Goal: Understand process/instructions: Learn how to perform a task or action

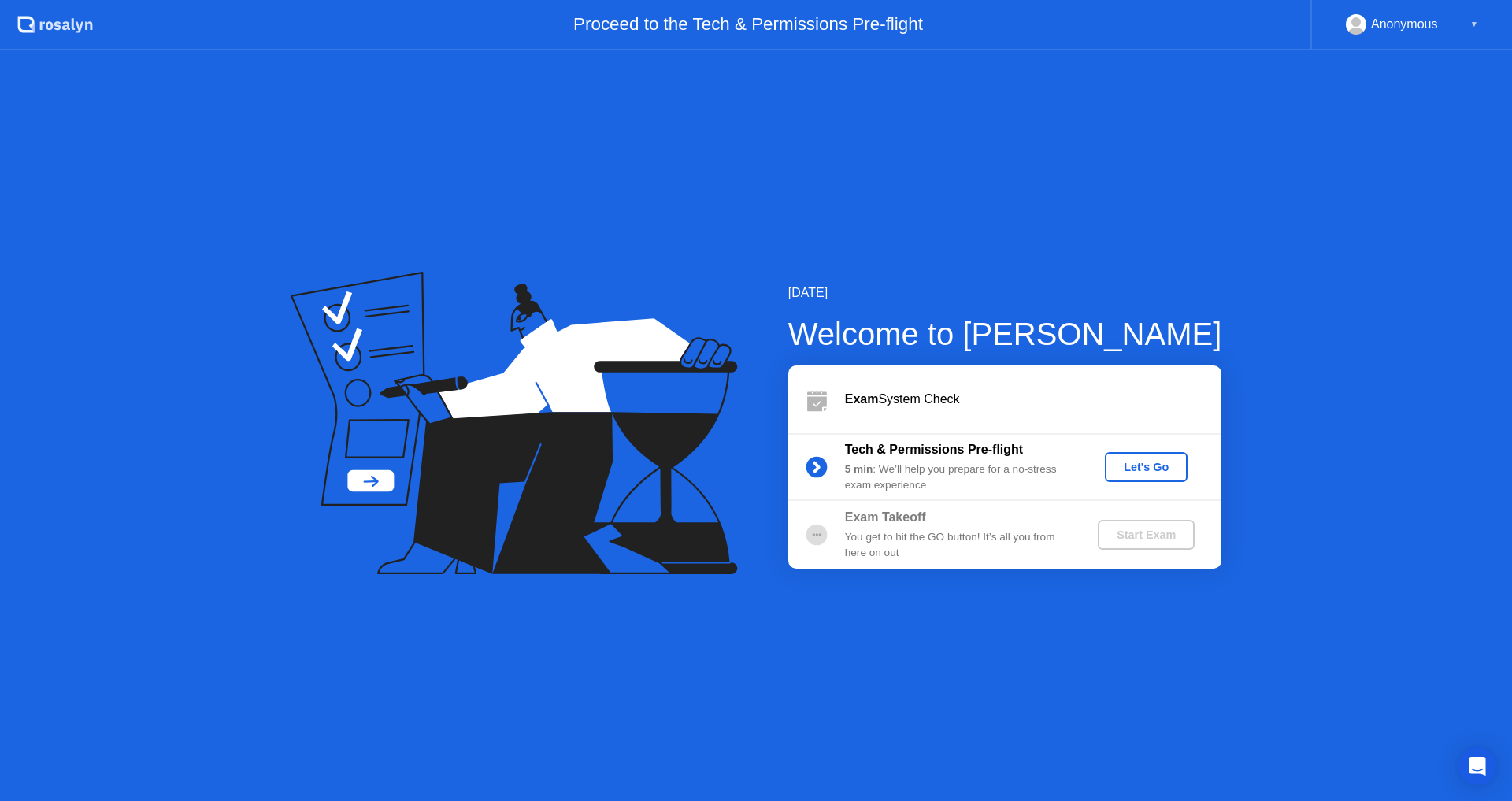
click at [1166, 475] on button "Let's Go" at bounding box center [1147, 467] width 83 height 30
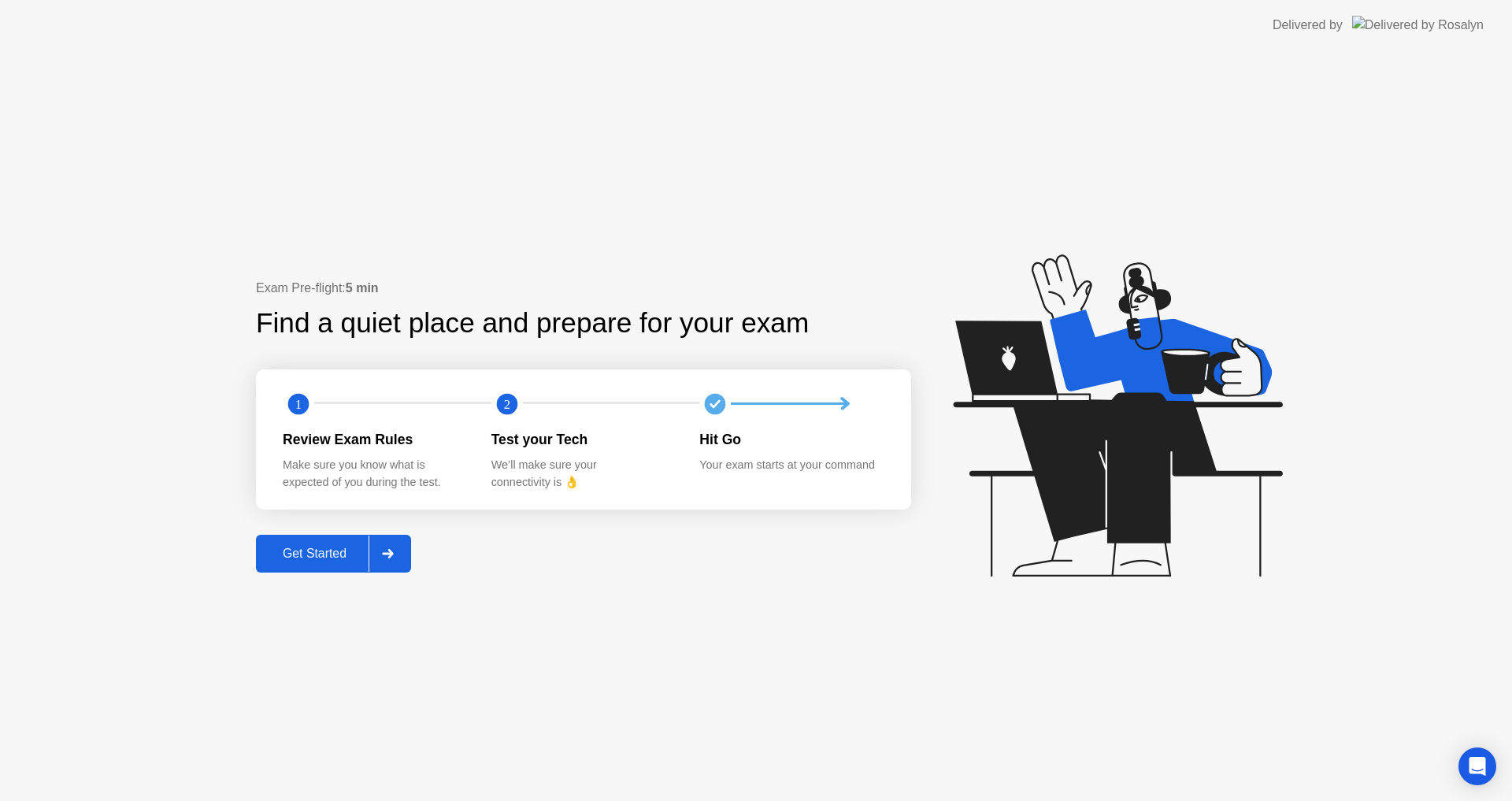
click at [335, 556] on div "Get Started" at bounding box center [315, 554] width 108 height 14
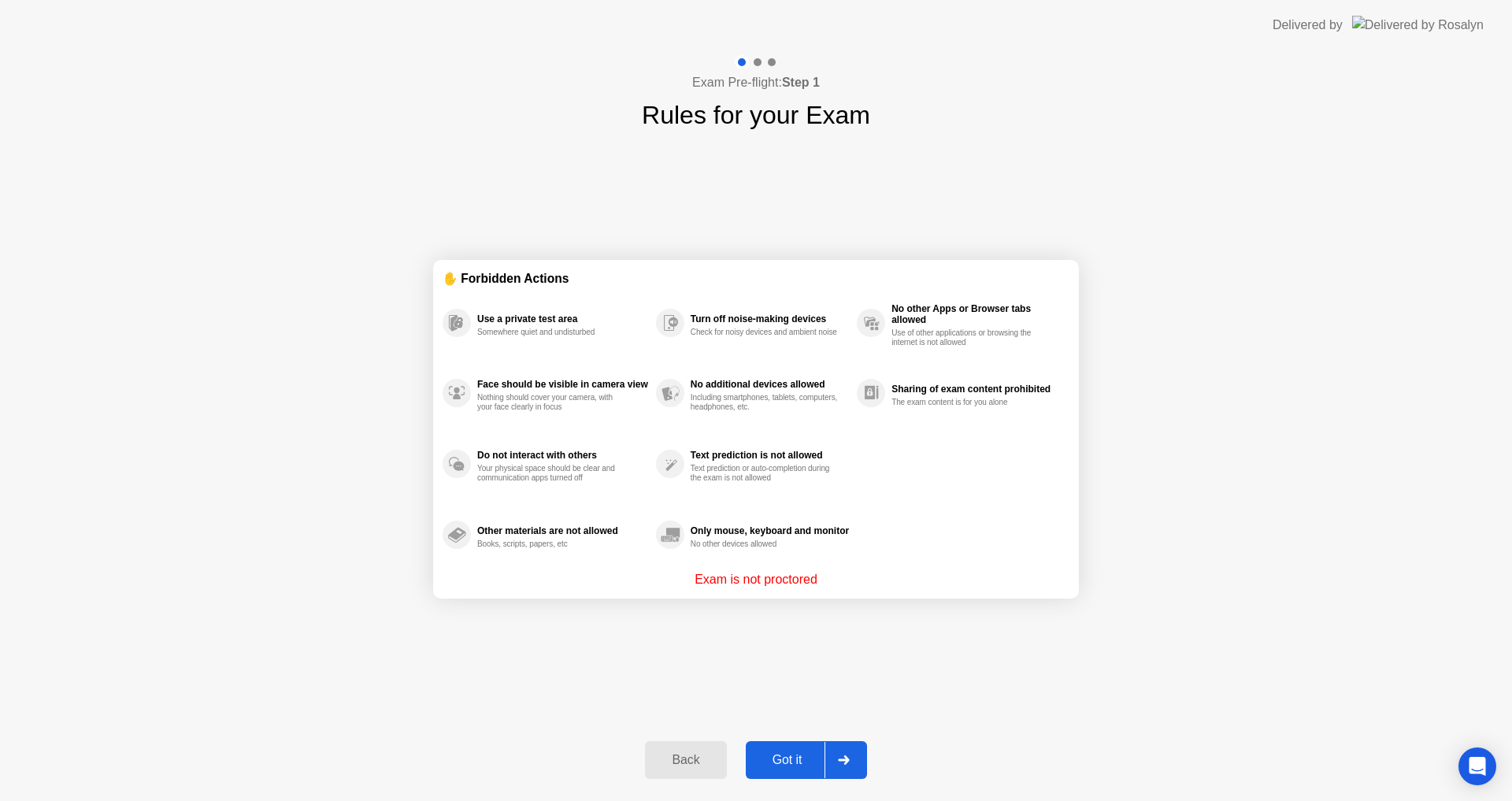
click at [777, 578] on p "Exam is not proctored" at bounding box center [756, 580] width 123 height 19
click at [788, 761] on div "Got it" at bounding box center [787, 759] width 74 height 14
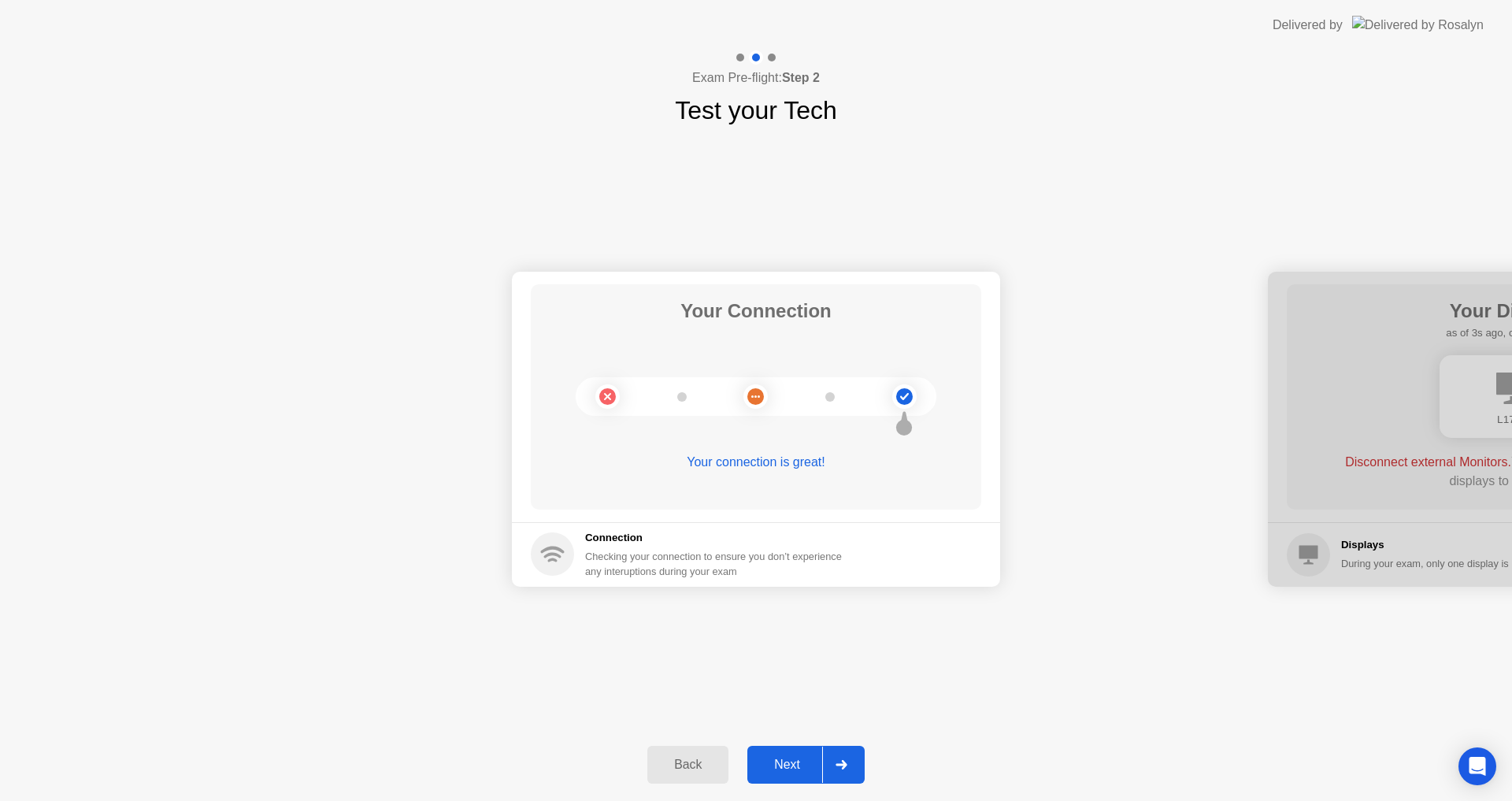
click at [801, 763] on div "Next" at bounding box center [787, 764] width 71 height 14
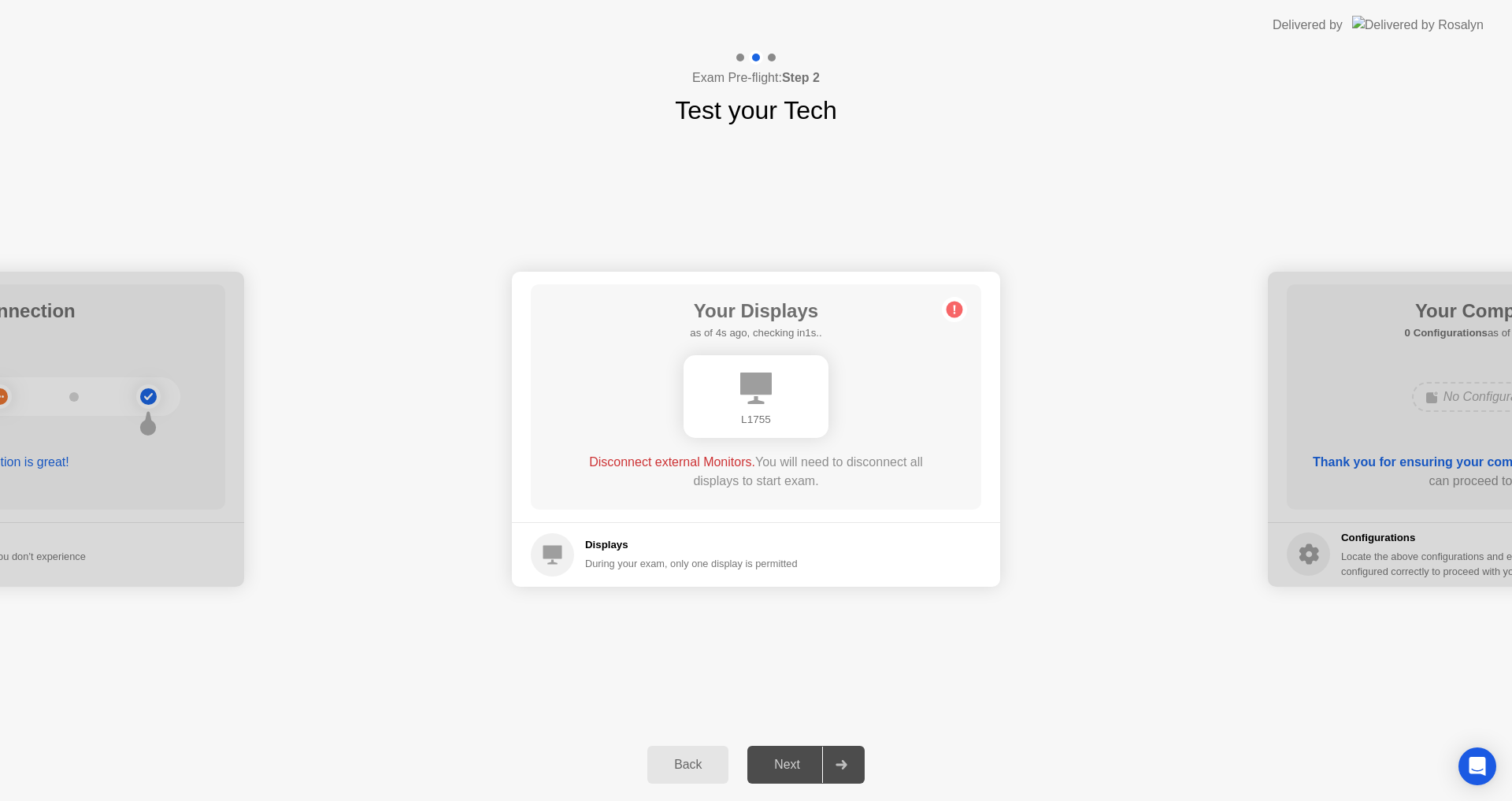
click at [797, 406] on div "L1755" at bounding box center [756, 397] width 145 height 83
click at [796, 402] on div "L1755" at bounding box center [756, 397] width 145 height 83
click at [698, 771] on div "Back" at bounding box center [688, 764] width 71 height 14
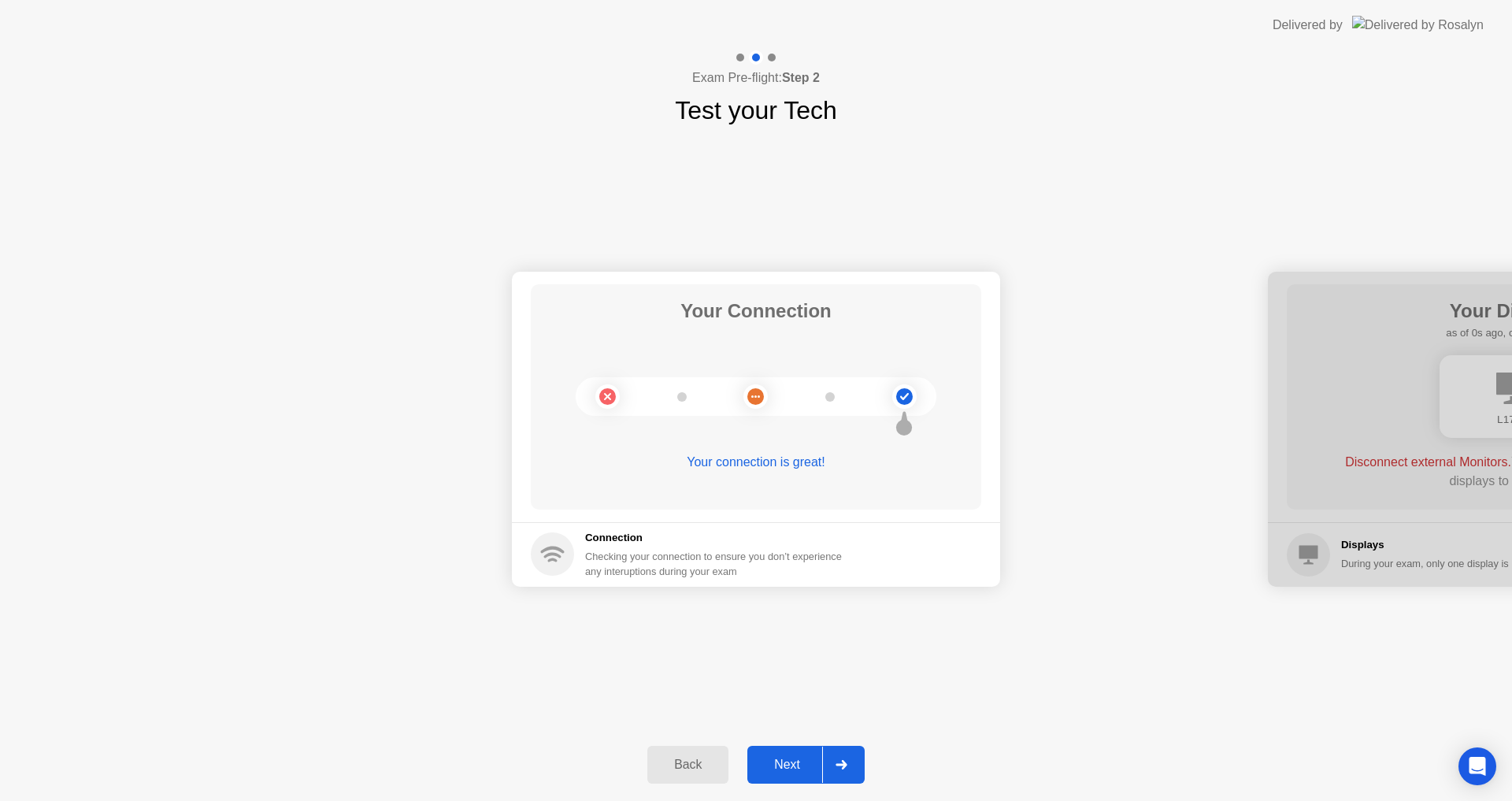
click at [789, 765] on div "Next" at bounding box center [787, 764] width 71 height 14
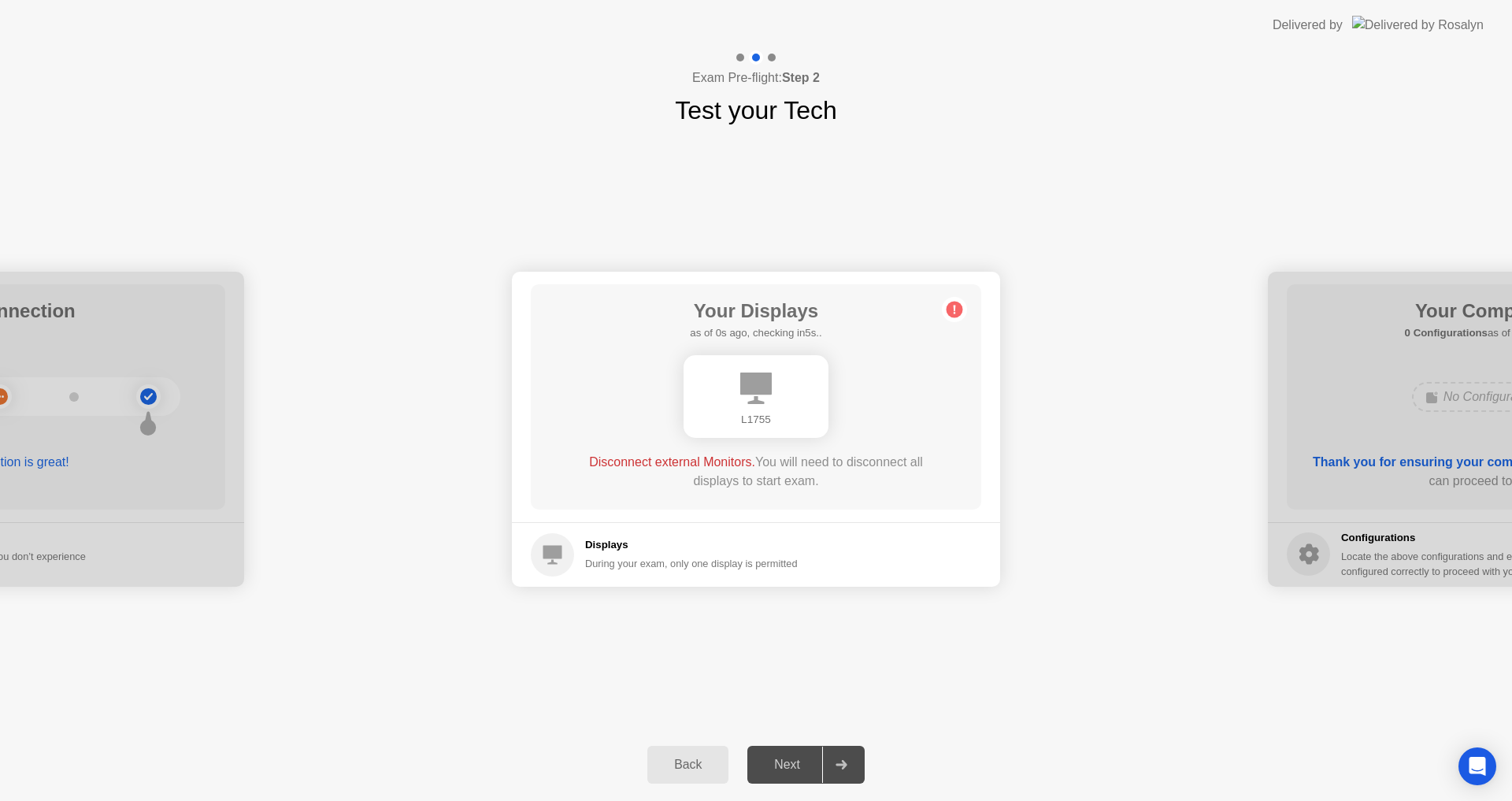
click at [757, 386] on icon at bounding box center [756, 388] width 32 height 32
click at [690, 537] on div "Displays During your exam, only one display is permitted" at bounding box center [665, 555] width 267 height 43
click at [600, 567] on div "During your exam, only one display is permitted" at bounding box center [692, 563] width 213 height 14
click at [730, 418] on div "L1755" at bounding box center [756, 419] width 120 height 15
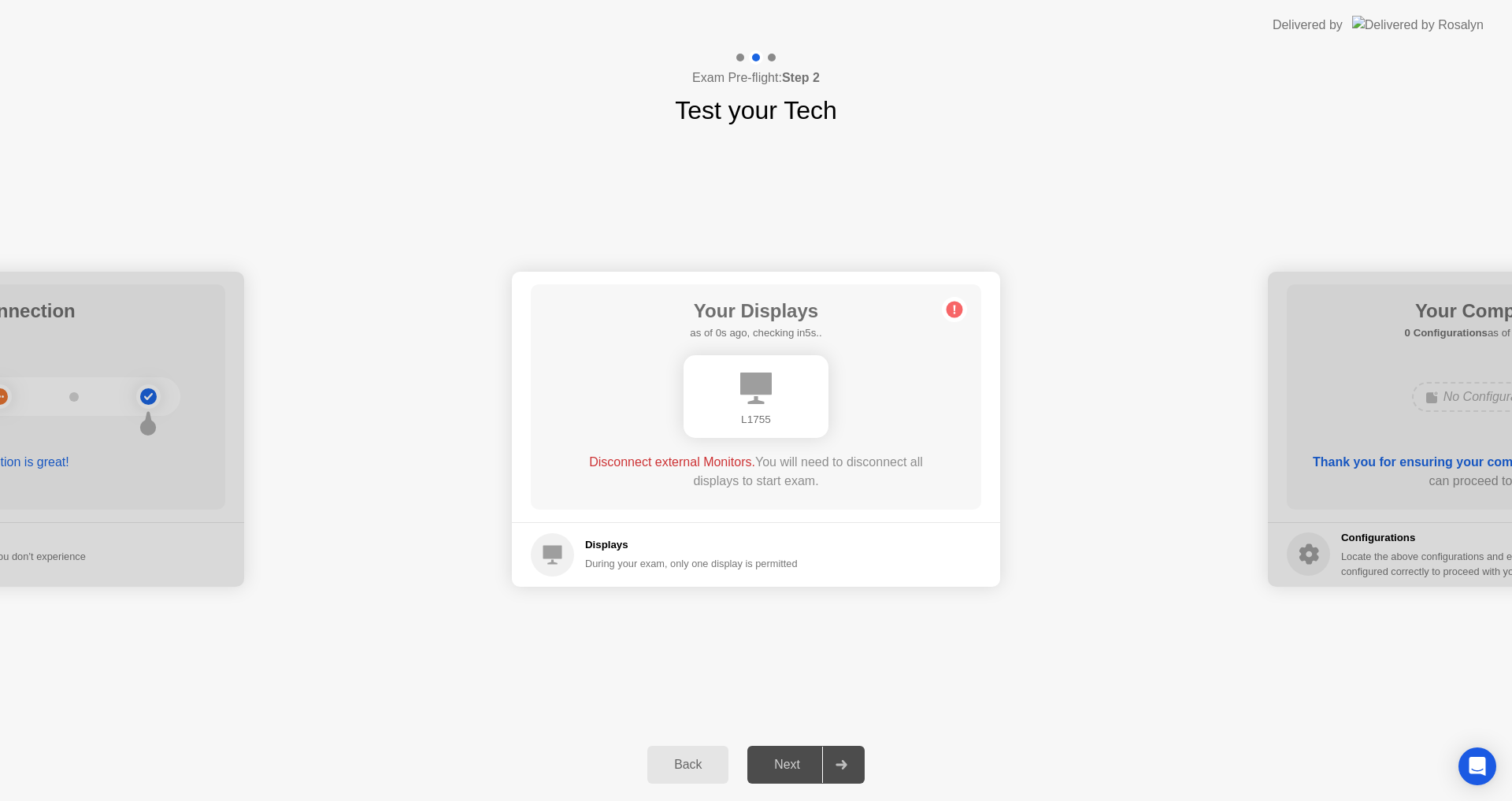
click at [565, 546] on circle at bounding box center [553, 555] width 43 height 43
click at [556, 549] on icon at bounding box center [554, 555] width 19 height 19
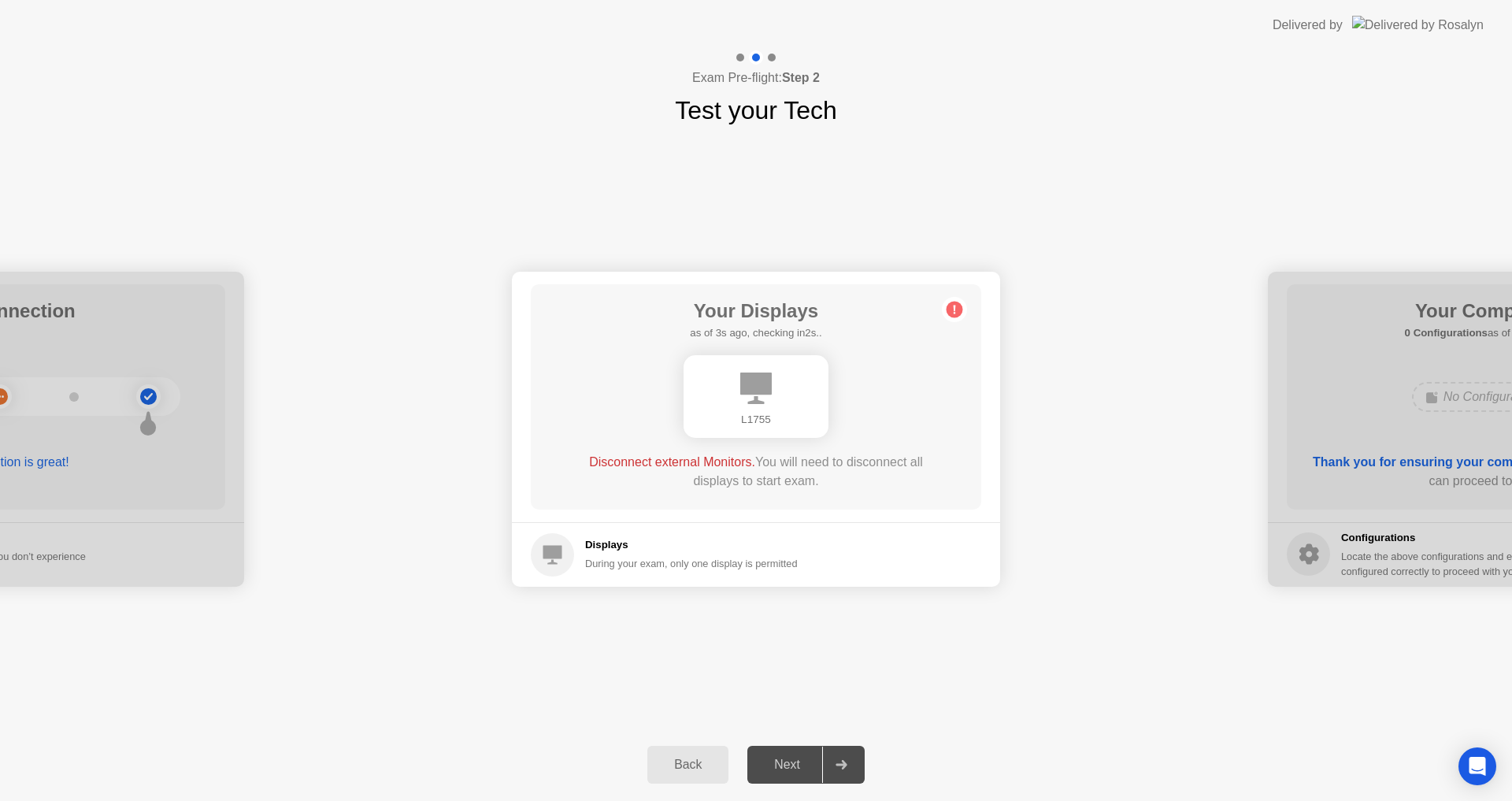
drag, startPoint x: 699, startPoint y: 772, endPoint x: 704, endPoint y: 745, distance: 27.5
click at [698, 772] on div "Back" at bounding box center [688, 764] width 71 height 14
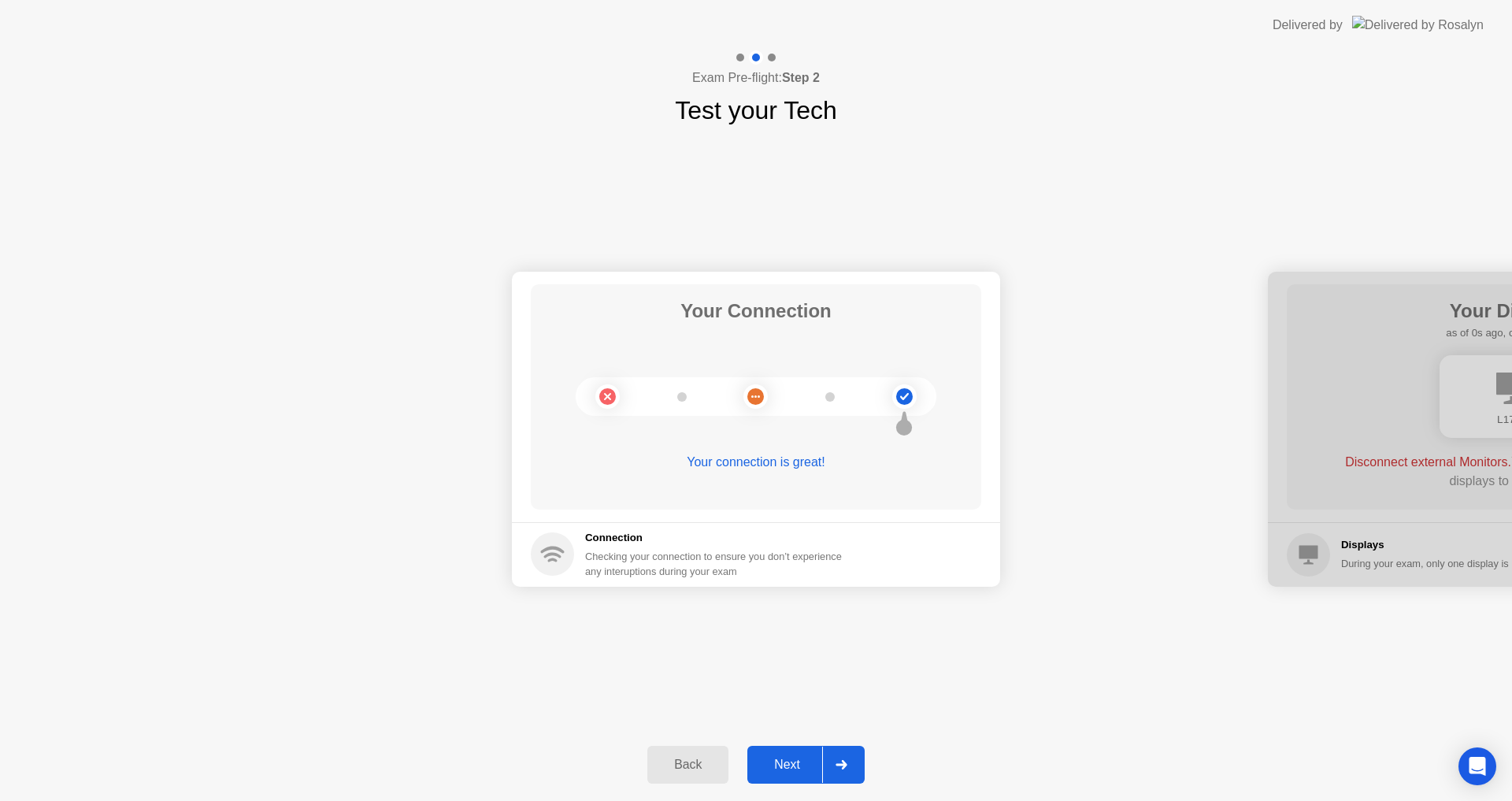
click at [883, 386] on icon at bounding box center [904, 397] width 64 height 64
click at [914, 407] on icon at bounding box center [904, 397] width 64 height 64
click at [897, 428] on icon at bounding box center [904, 420] width 17 height 30
click at [839, 758] on div at bounding box center [841, 765] width 38 height 37
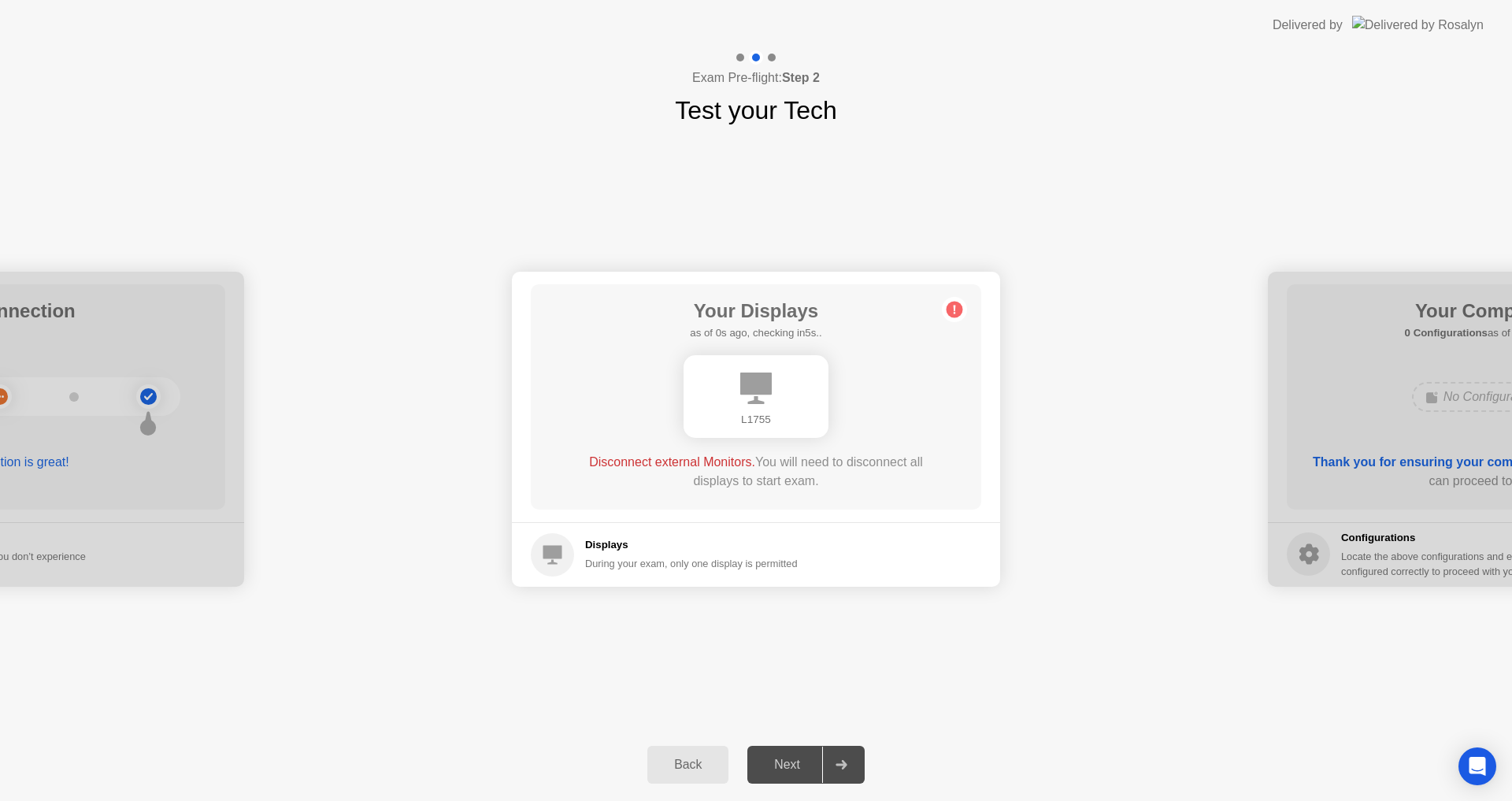
click at [757, 444] on div "Your Displays as of 0s ago, checking in5s.. L1755 Disconnect external Monitors.…" at bounding box center [756, 396] width 450 height 225
click at [898, 337] on div "Your Displays as of 0s ago, checking in5s.. L1755 Disconnect external Monitors.…" at bounding box center [756, 396] width 450 height 225
click at [969, 298] on div "Your Displays as of 1s ago, checking in4s.. L1755 Disconnect external Monitors.…" at bounding box center [756, 396] width 450 height 225
click at [959, 306] on circle at bounding box center [955, 308] width 16 height 16
click at [959, 307] on circle at bounding box center [955, 308] width 16 height 16
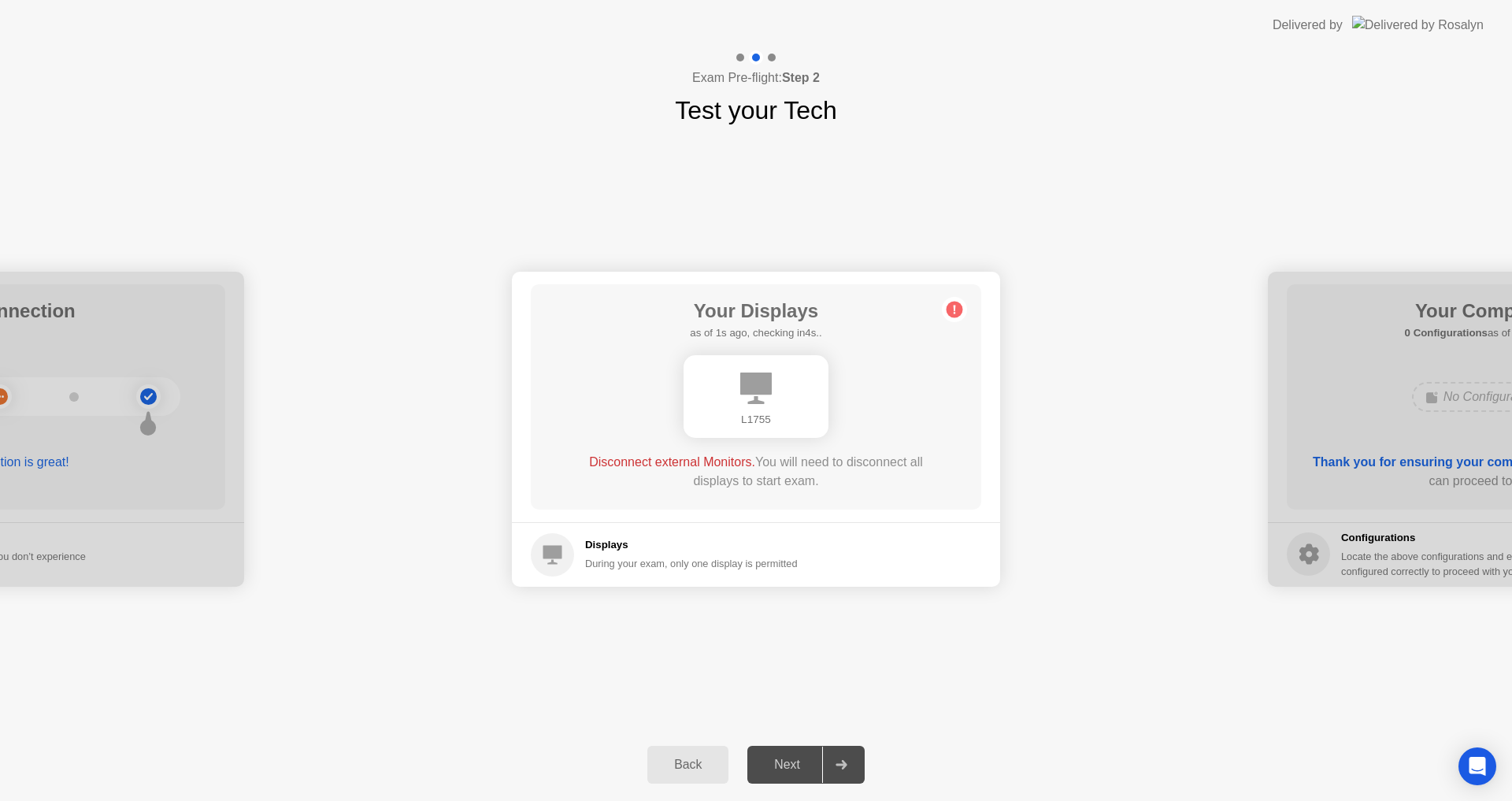
click at [814, 372] on div "L1755" at bounding box center [756, 397] width 145 height 83
click at [814, 373] on div "L1755" at bounding box center [756, 397] width 145 height 83
drag, startPoint x: 625, startPoint y: 520, endPoint x: 606, endPoint y: 527, distance: 20.2
click at [611, 524] on app-displays "Your Displays as of 2s ago, checking in3s.. L1755 Disconnect external Monitors.…" at bounding box center [756, 429] width 489 height 315
click at [535, 540] on icon at bounding box center [553, 555] width 43 height 43
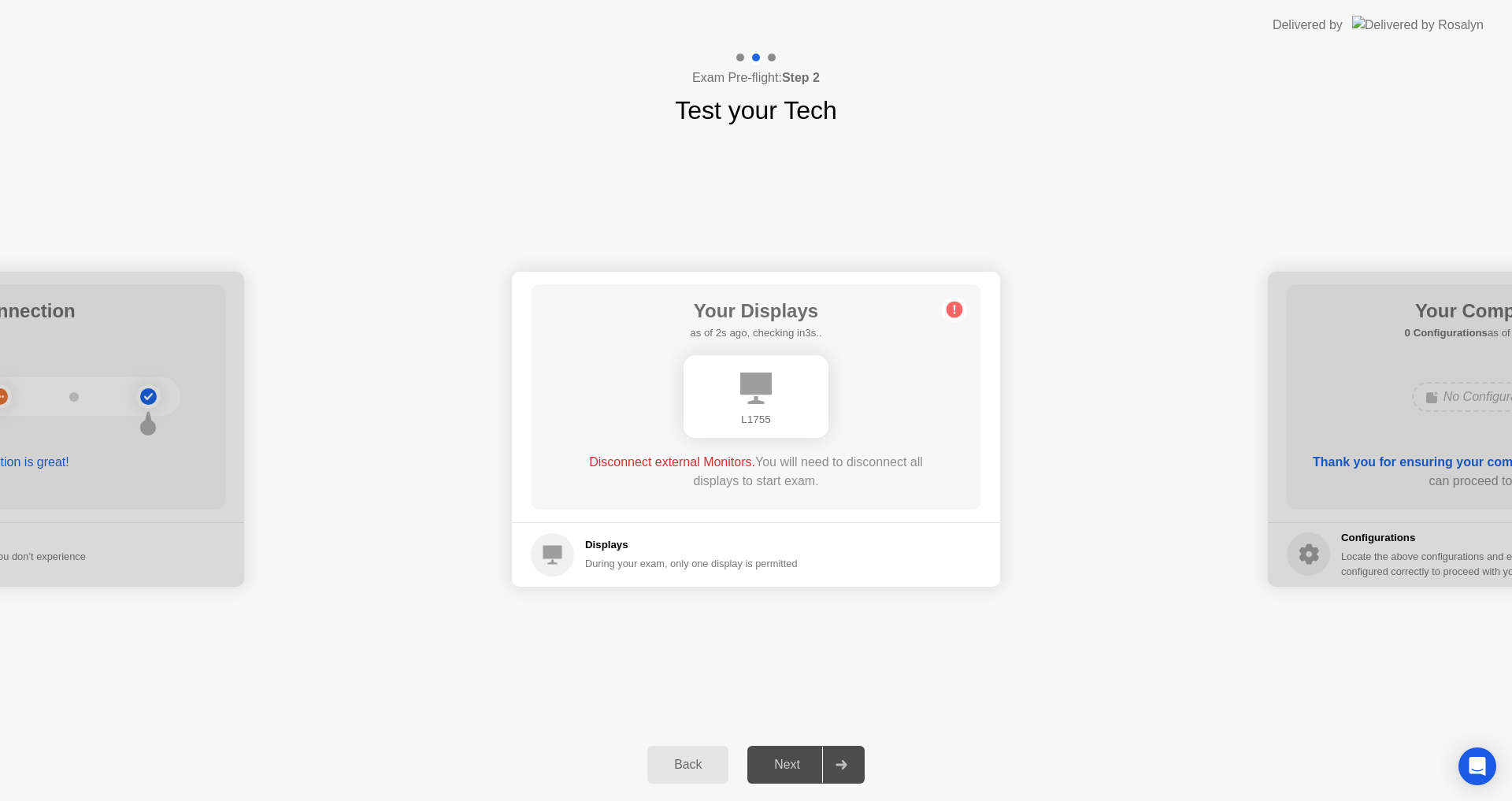
click at [780, 434] on div "L1755" at bounding box center [756, 397] width 145 height 83
click at [775, 770] on div "Next" at bounding box center [787, 764] width 71 height 14
click at [787, 758] on div "Next" at bounding box center [787, 764] width 71 height 14
click at [738, 416] on div at bounding box center [756, 397] width 145 height 83
click at [743, 400] on icon at bounding box center [756, 397] width 32 height 32
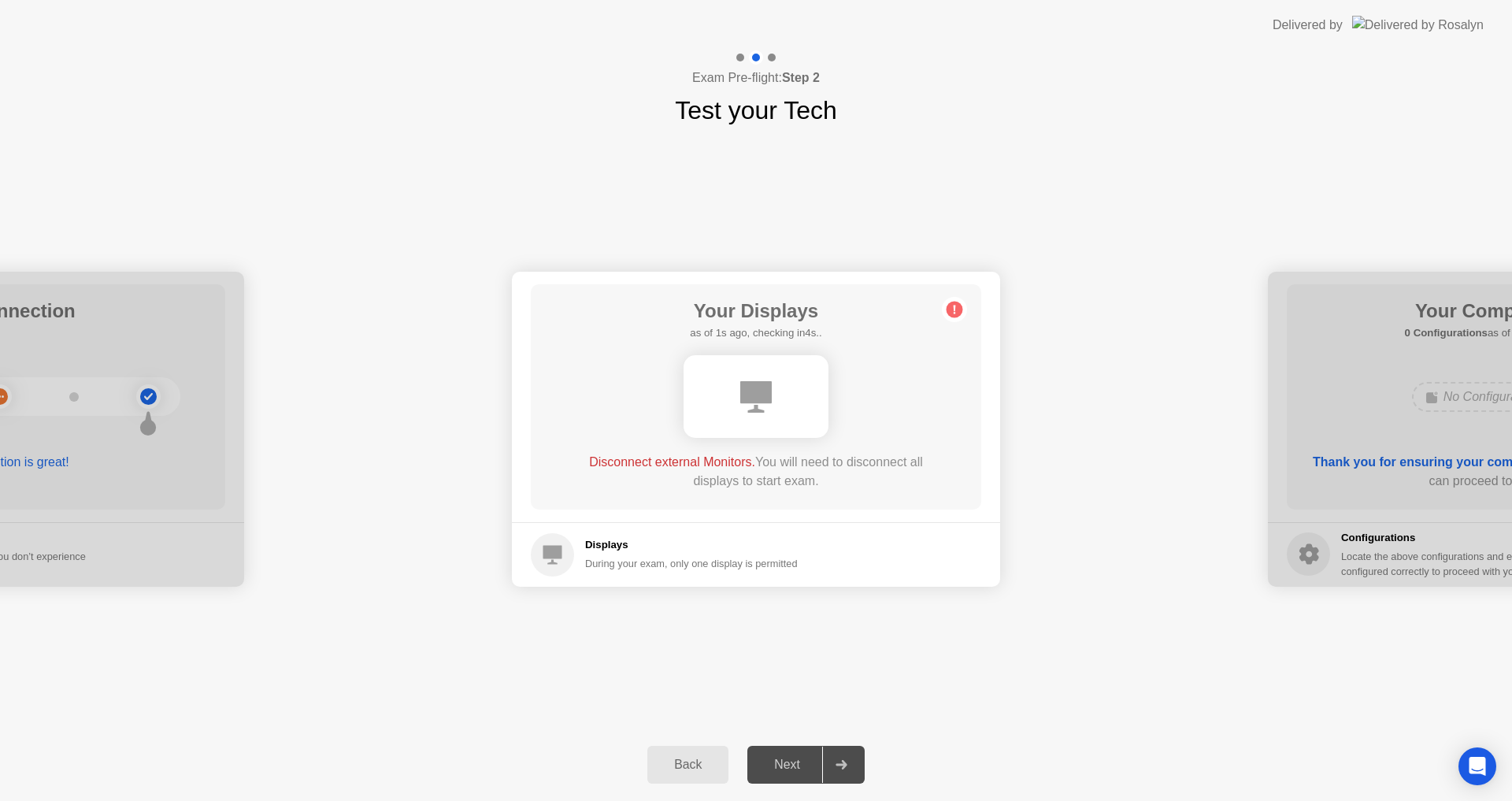
drag, startPoint x: 821, startPoint y: 414, endPoint x: 804, endPoint y: 394, distance: 26.2
click at [814, 408] on div at bounding box center [756, 397] width 145 height 83
click at [781, 375] on div at bounding box center [756, 397] width 145 height 83
click at [811, 772] on div "Next" at bounding box center [787, 764] width 71 height 14
click at [730, 400] on div at bounding box center [756, 397] width 145 height 83
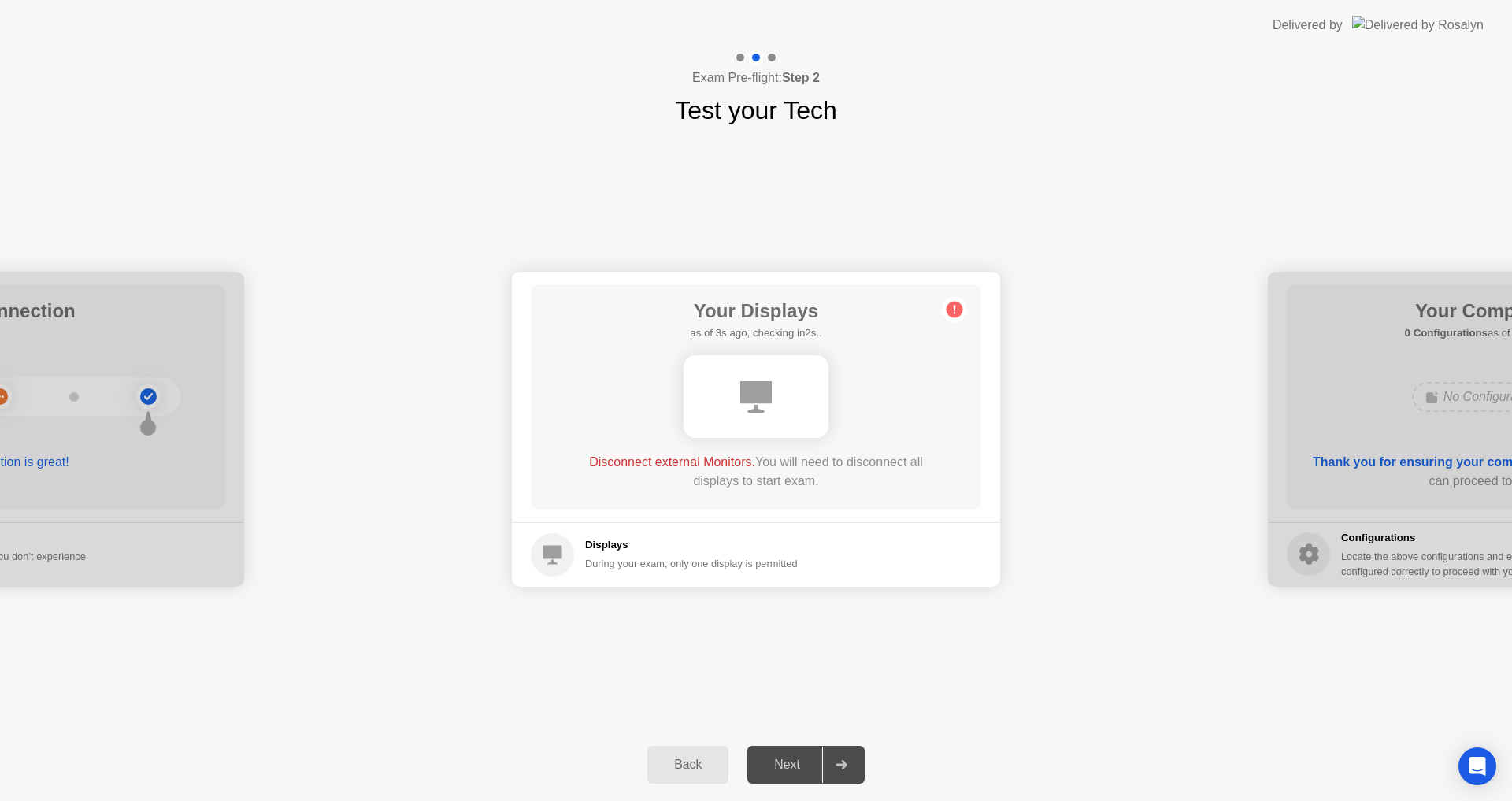
drag, startPoint x: 750, startPoint y: 355, endPoint x: 766, endPoint y: 363, distance: 17.9
click at [763, 361] on div at bounding box center [756, 396] width 360 height 96
click at [964, 300] on icon at bounding box center [955, 309] width 25 height 25
click at [958, 306] on circle at bounding box center [955, 308] width 16 height 16
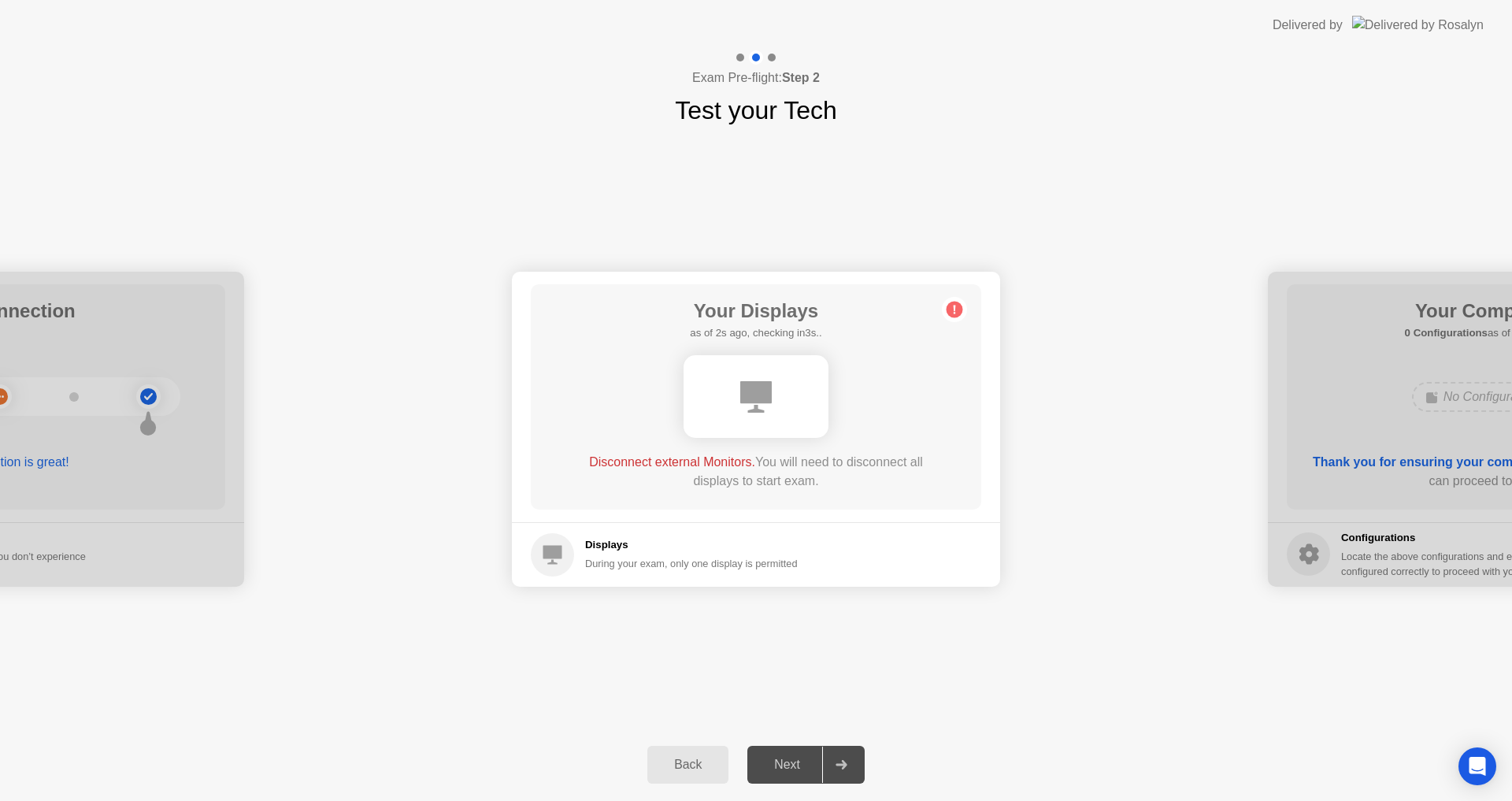
click at [757, 386] on icon at bounding box center [756, 397] width 32 height 32
click at [796, 762] on div "Next" at bounding box center [787, 764] width 71 height 14
